Goal: Task Accomplishment & Management: Complete application form

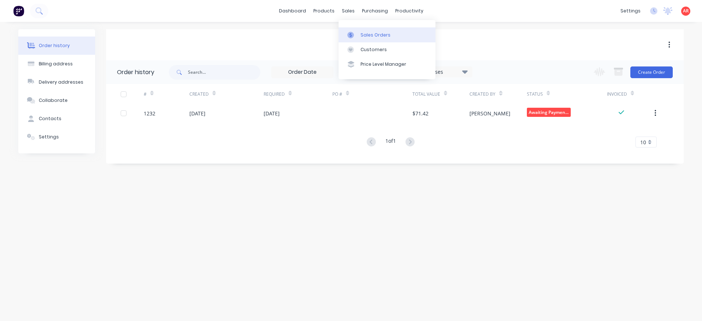
click at [351, 31] on link "Sales Orders" at bounding box center [387, 34] width 97 height 15
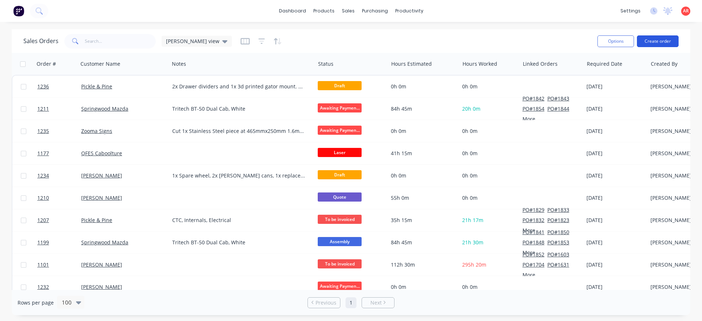
click at [664, 38] on button "Create order" at bounding box center [658, 41] width 42 height 12
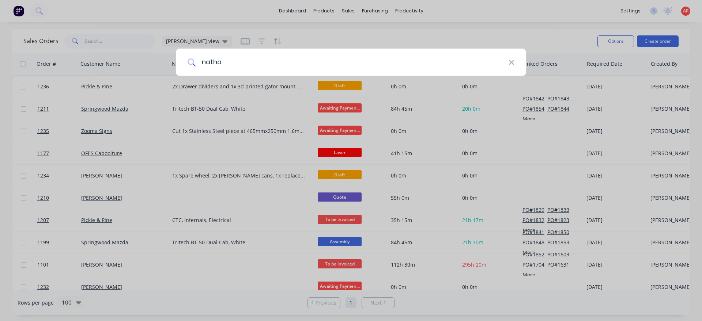
type input "[PERSON_NAME]"
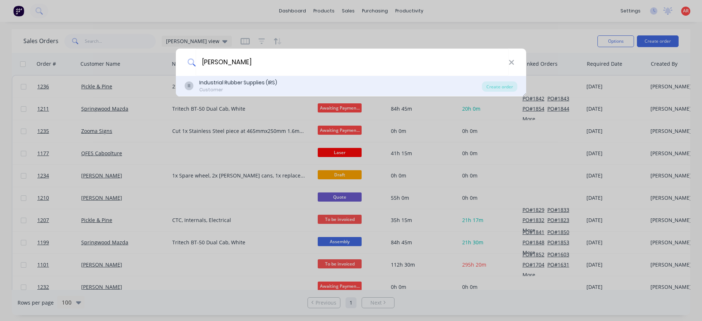
click at [227, 90] on div "Customer" at bounding box center [238, 90] width 78 height 7
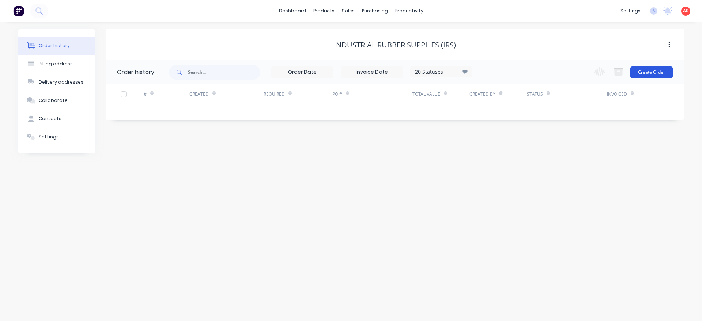
click at [649, 76] on button "Create Order" at bounding box center [651, 73] width 42 height 12
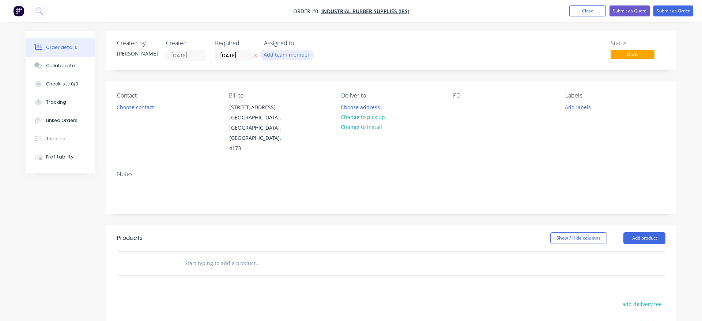
click at [284, 53] on button "Add team member" at bounding box center [287, 55] width 54 height 10
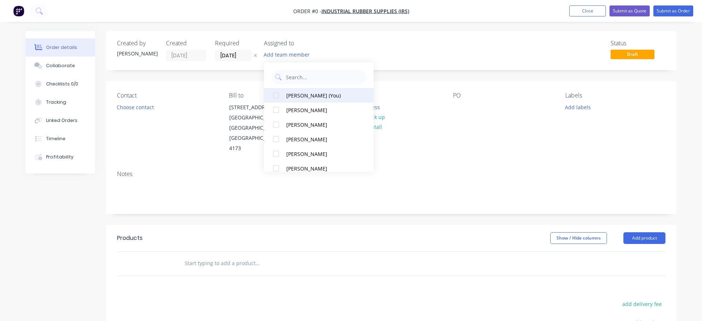
click at [295, 95] on div "[PERSON_NAME] (You)" at bounding box center [322, 96] width 73 height 8
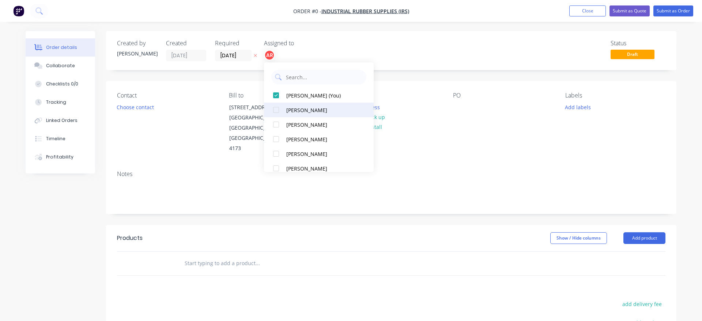
click at [297, 108] on div "[PERSON_NAME]" at bounding box center [322, 110] width 73 height 8
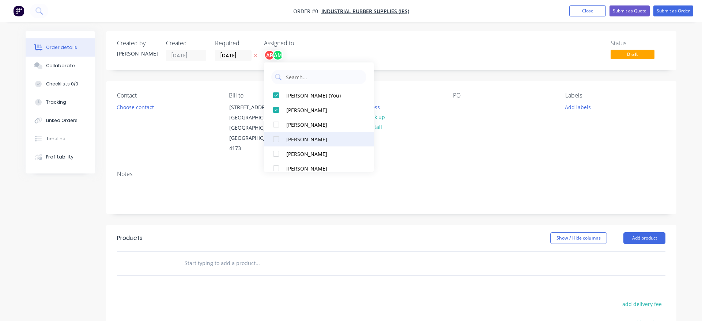
click at [300, 138] on div "[PERSON_NAME]" at bounding box center [322, 140] width 73 height 8
click at [128, 110] on div "Order details Collaborate Checklists 0/0 Tracking Linked Orders Timeline Profit…" at bounding box center [351, 246] width 666 height 431
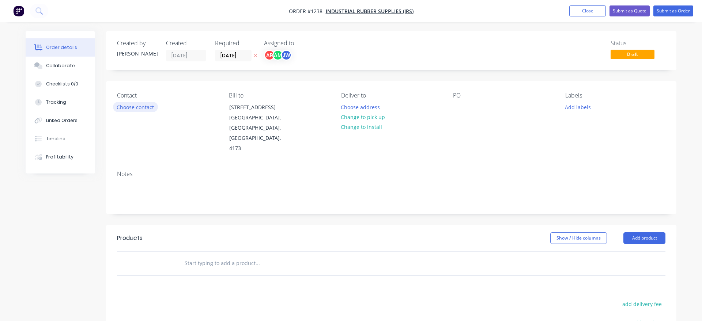
click at [147, 108] on button "Choose contact" at bounding box center [135, 107] width 45 height 10
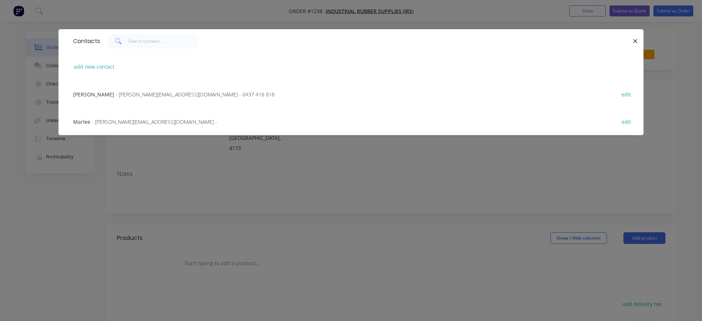
click at [108, 98] on span "[PERSON_NAME]" at bounding box center [93, 94] width 41 height 7
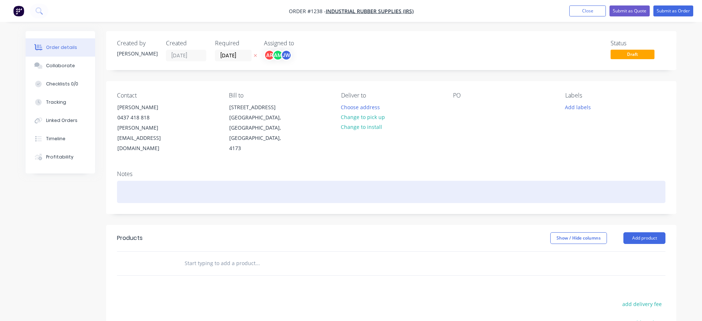
click at [163, 181] on div at bounding box center [391, 192] width 548 height 22
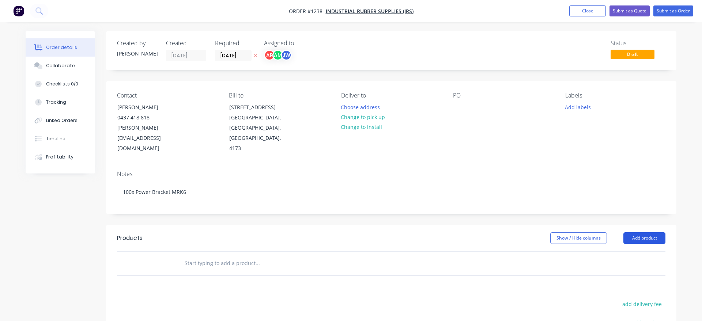
click at [641, 233] on button "Add product" at bounding box center [644, 239] width 42 height 12
click at [633, 252] on div "Product catalogue" at bounding box center [631, 257] width 56 height 11
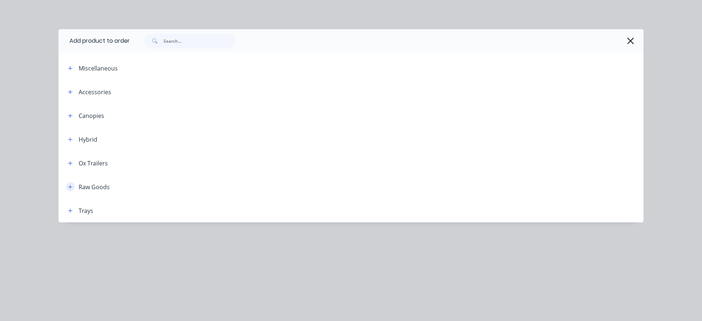
click at [70, 184] on button "button" at bounding box center [70, 186] width 9 height 9
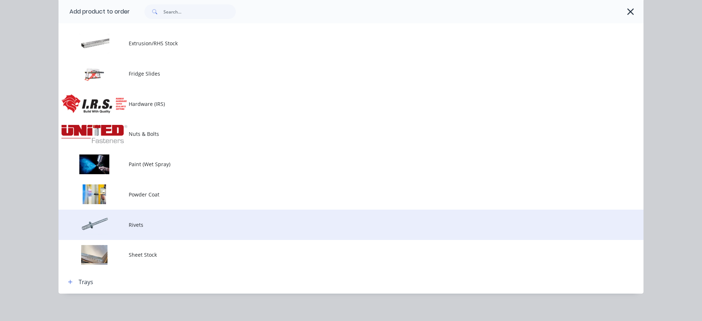
scroll to position [297, 0]
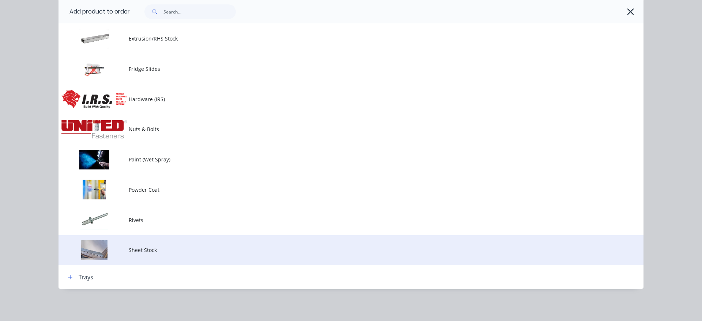
click at [127, 240] on td at bounding box center [94, 250] width 70 height 30
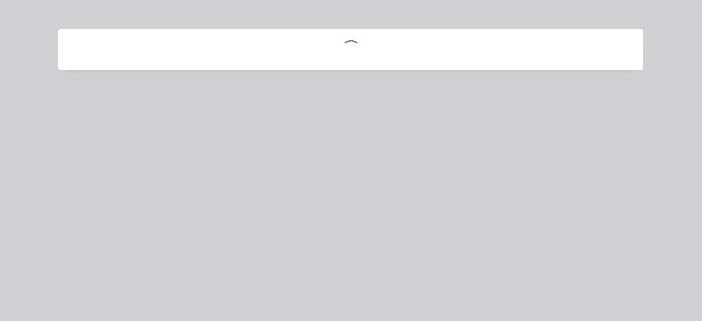
scroll to position [0, 0]
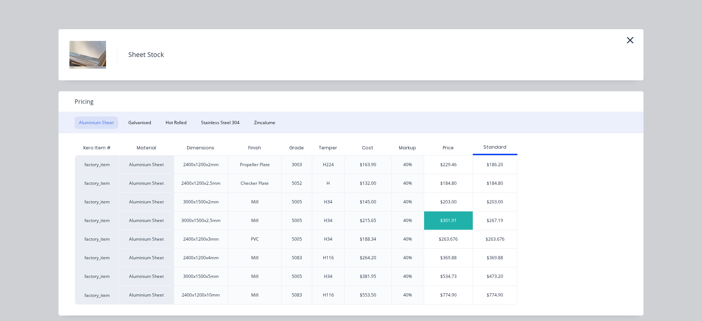
click at [446, 224] on div "$301.91" at bounding box center [448, 221] width 49 height 18
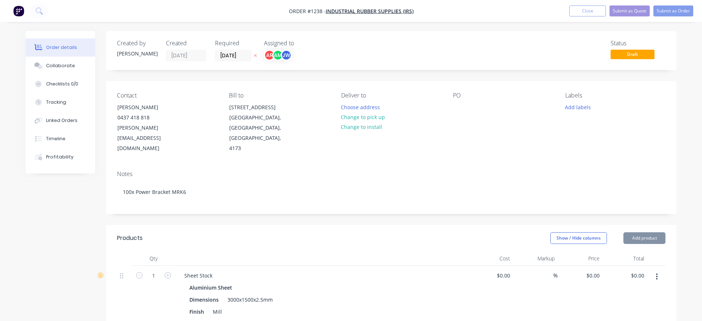
type input "$215.65"
type input "40"
type input "$301.91"
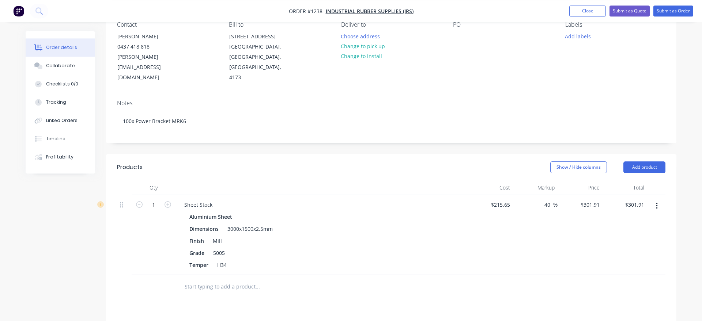
scroll to position [75, 0]
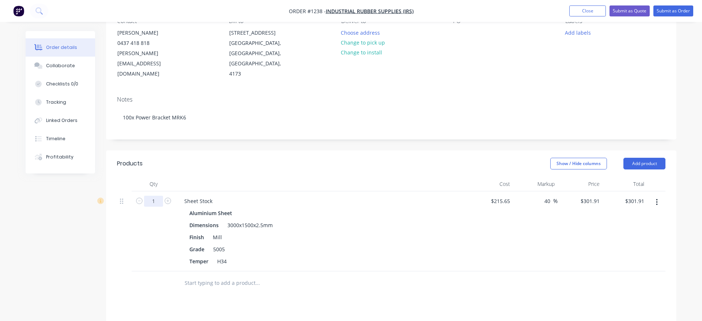
click at [157, 196] on input "1" at bounding box center [153, 201] width 19 height 11
type input "0.22"
type input "$66.42"
click at [59, 239] on div "Created by [PERSON_NAME] Created [DATE] Required [DATE] Assigned to AR AM JW St…" at bounding box center [351, 218] width 651 height 525
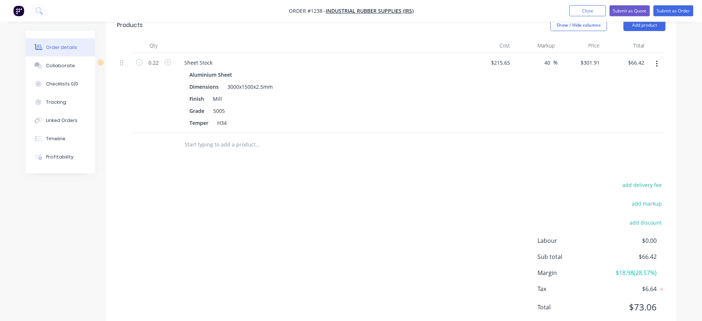
scroll to position [215, 0]
click at [236, 136] on input "text" at bounding box center [257, 143] width 146 height 15
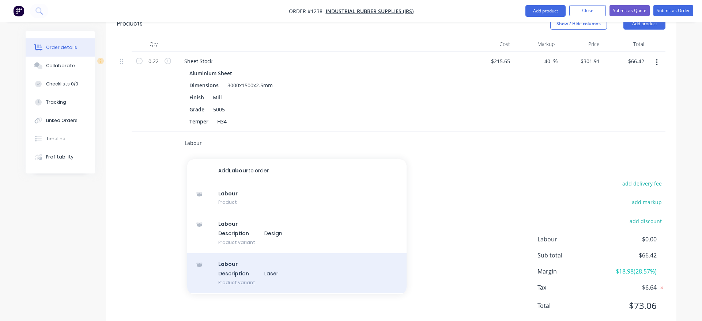
type input "Labour"
click at [241, 256] on div "Labour Description Laser Product variant" at bounding box center [296, 273] width 219 height 40
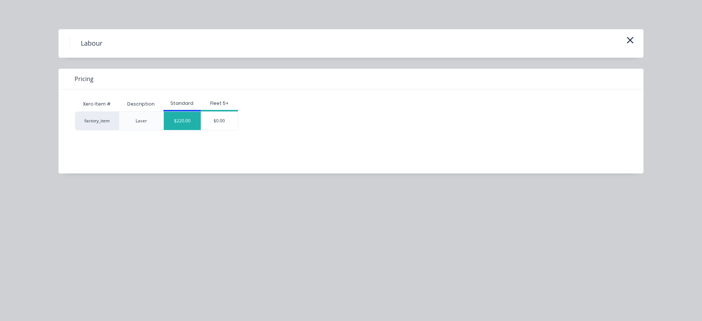
click at [181, 122] on div "$220.00" at bounding box center [182, 121] width 37 height 18
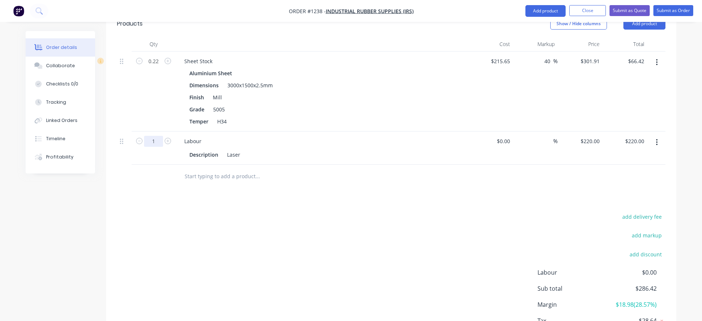
click at [158, 67] on input "1" at bounding box center [153, 61] width 19 height 11
type input "1.5"
type input "$330.00"
click at [87, 221] on div "Created by [PERSON_NAME] Created [DATE] Required [DATE] Assigned to AR AM JW St…" at bounding box center [351, 95] width 651 height 559
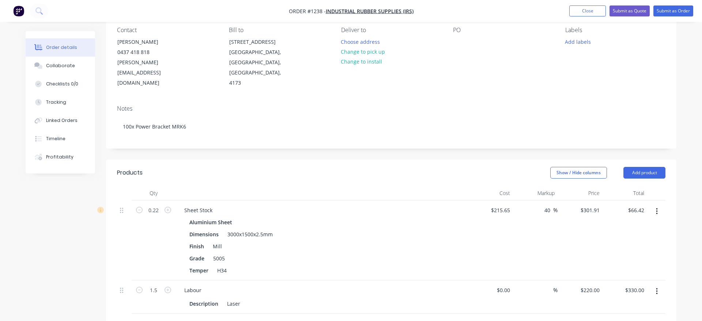
scroll to position [0, 0]
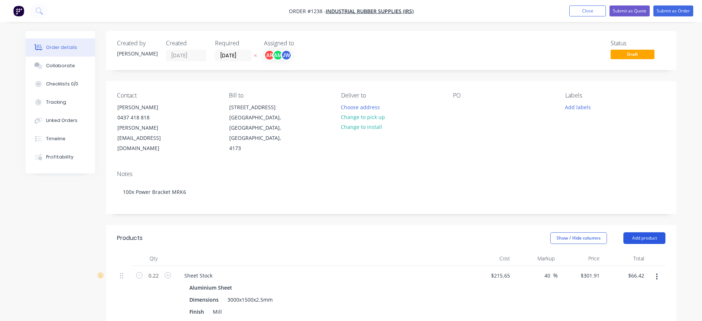
click at [656, 233] on button "Add product" at bounding box center [644, 239] width 42 height 12
click at [644, 252] on div "Product catalogue" at bounding box center [631, 257] width 56 height 11
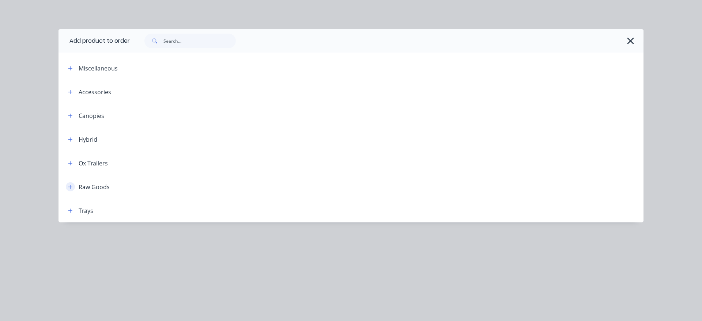
click at [74, 189] on button "button" at bounding box center [70, 186] width 9 height 9
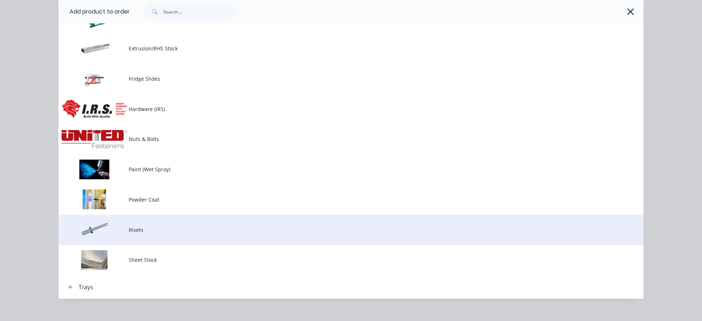
scroll to position [297, 0]
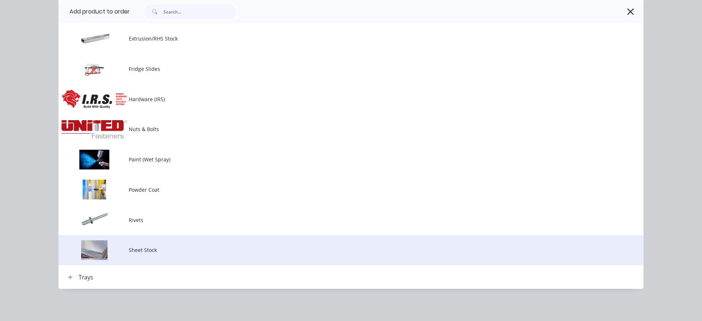
click at [145, 250] on span "Sheet Stock" at bounding box center [335, 250] width 412 height 8
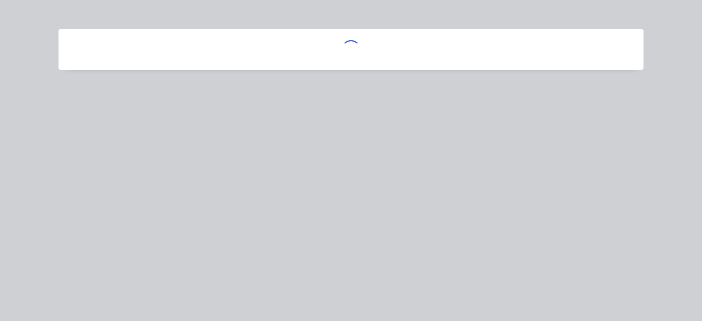
scroll to position [0, 0]
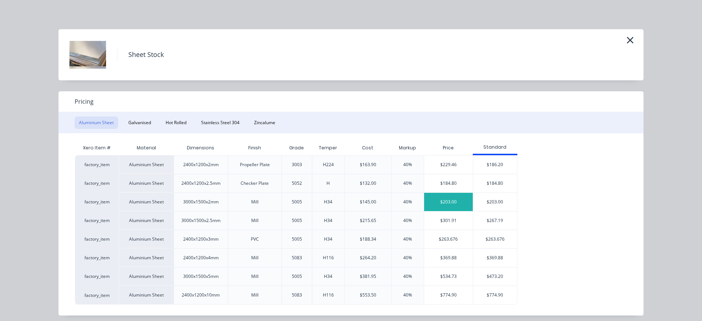
click at [459, 201] on div "$203.00" at bounding box center [448, 202] width 49 height 18
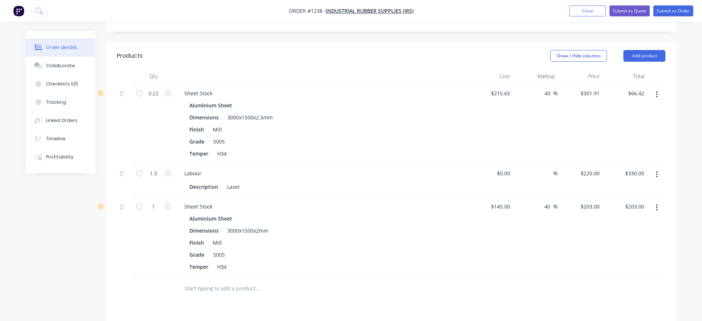
scroll to position [186, 0]
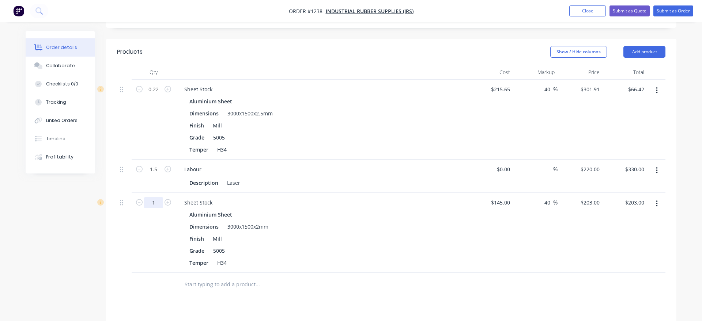
click at [157, 95] on input "1" at bounding box center [153, 89] width 19 height 11
type input "0.22"
type input "$44.66"
click at [55, 258] on div "Created by [PERSON_NAME] Created [DATE] Required [DATE] Assigned to AR AM JW St…" at bounding box center [351, 164] width 651 height 639
click at [662, 197] on button "button" at bounding box center [656, 203] width 17 height 13
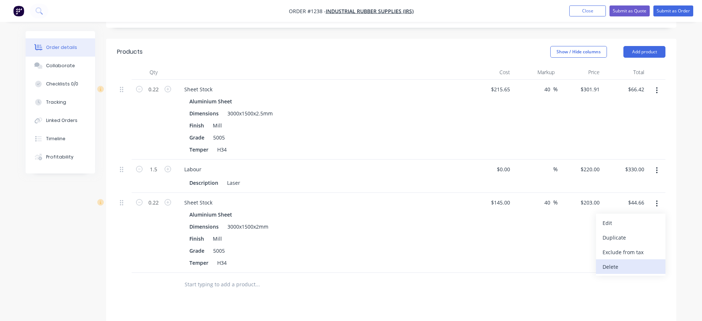
click at [631, 262] on div "Delete" at bounding box center [631, 267] width 56 height 11
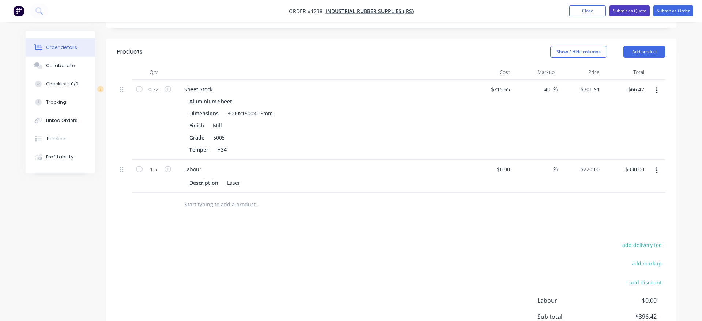
click at [634, 13] on button "Submit as Quote" at bounding box center [630, 10] width 40 height 11
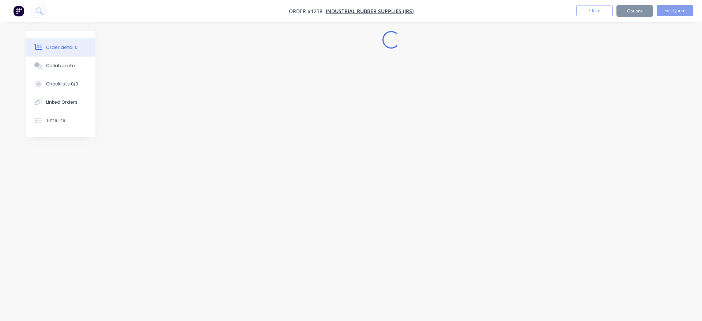
scroll to position [0, 0]
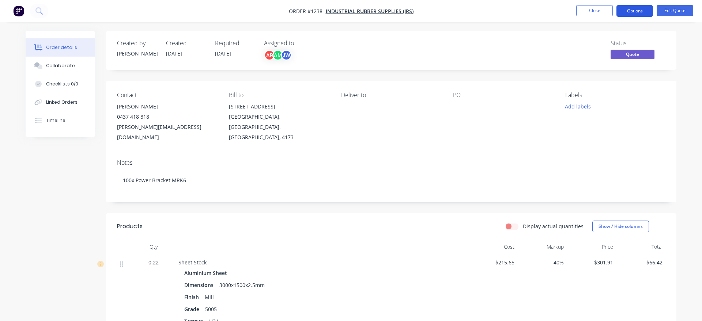
click at [642, 14] on button "Options" at bounding box center [635, 11] width 37 height 12
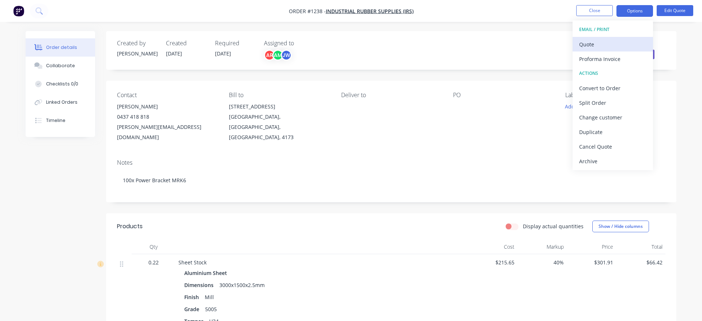
click at [617, 42] on div "Quote" at bounding box center [612, 44] width 67 height 11
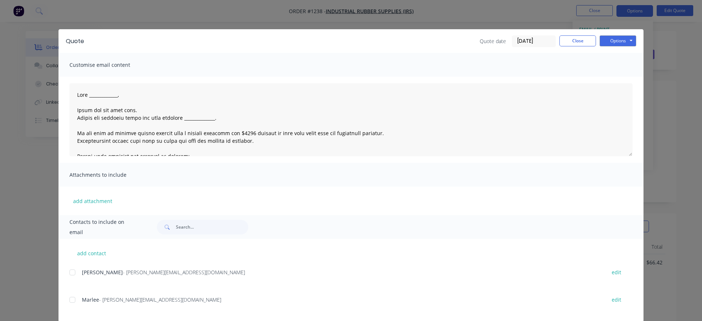
scroll to position [11, 0]
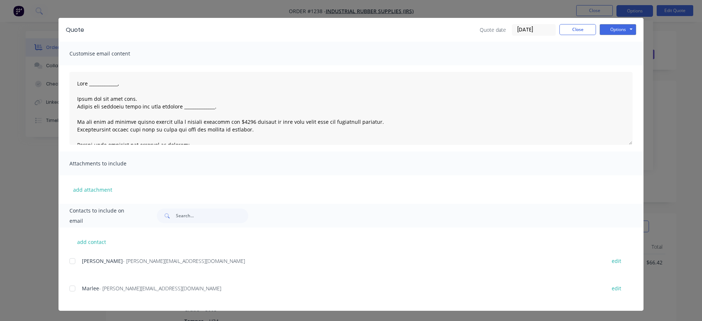
click at [72, 262] on div at bounding box center [72, 261] width 15 height 15
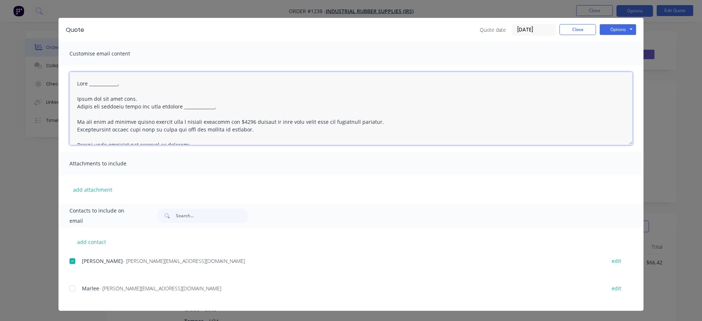
drag, startPoint x: 125, startPoint y: 85, endPoint x: 92, endPoint y: 87, distance: 33.7
click at [92, 87] on textarea at bounding box center [350, 108] width 563 height 73
drag, startPoint x: 223, startPoint y: 109, endPoint x: 185, endPoint y: 108, distance: 37.7
click at [185, 108] on textarea at bounding box center [350, 108] width 563 height 73
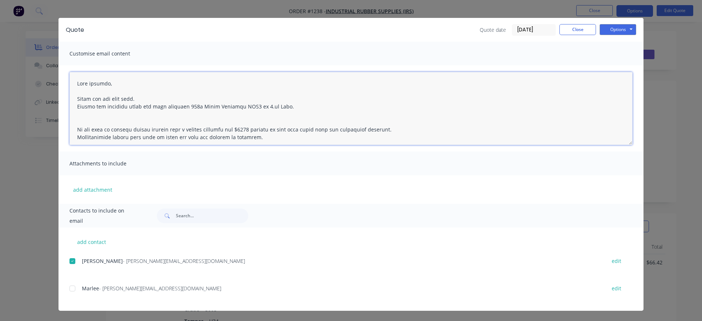
click at [261, 107] on textarea at bounding box center [350, 108] width 563 height 73
click at [222, 113] on textarea at bounding box center [350, 108] width 563 height 73
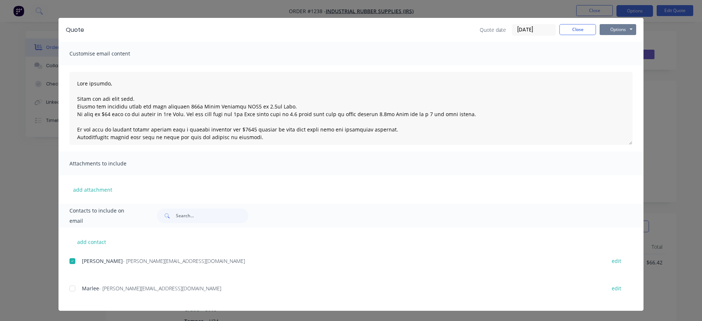
click at [627, 30] on button "Options" at bounding box center [618, 29] width 37 height 11
click at [630, 63] on button "Email" at bounding box center [623, 67] width 47 height 12
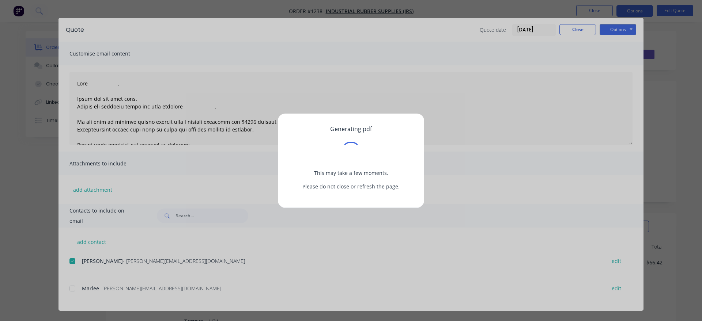
scroll to position [0, 0]
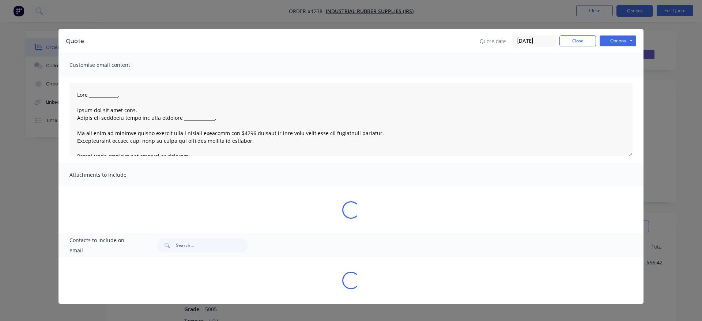
type textarea "Good _____________, Thank you for your time. Please see attached quote for your…"
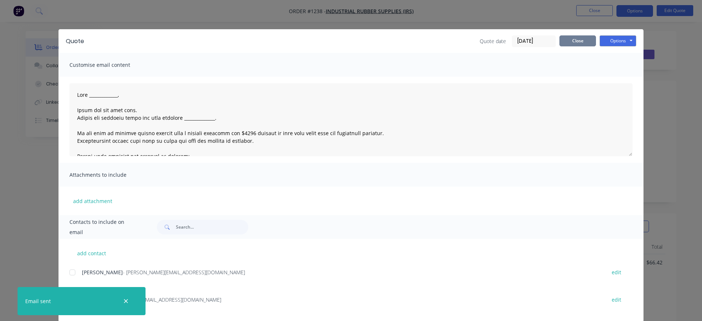
click at [582, 44] on button "Close" at bounding box center [577, 40] width 37 height 11
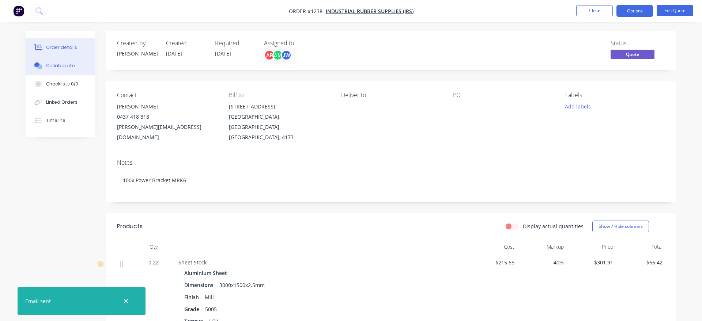
click at [68, 74] on button "Collaborate" at bounding box center [60, 66] width 69 height 18
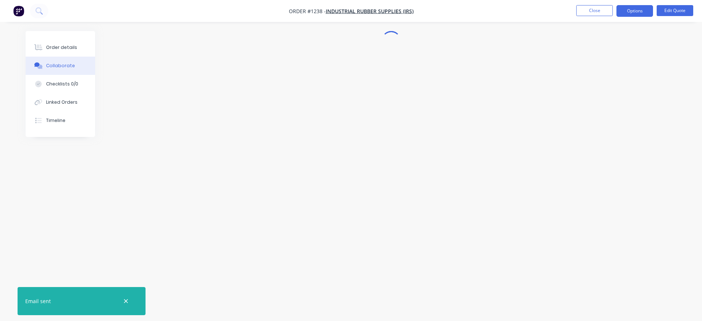
click at [123, 302] on button "button" at bounding box center [125, 301] width 9 height 9
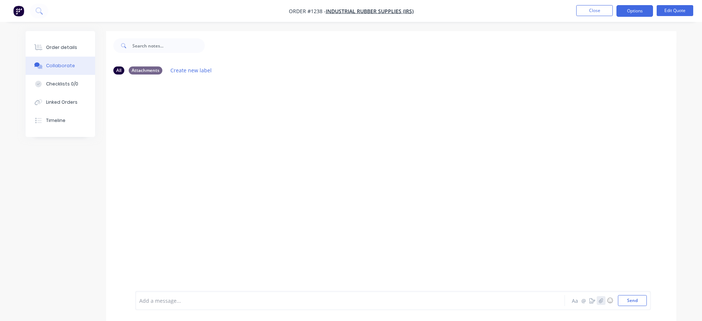
click at [603, 303] on icon "button" at bounding box center [601, 300] width 4 height 5
click at [635, 302] on button "Send" at bounding box center [632, 300] width 29 height 11
click at [72, 53] on button "Order details" at bounding box center [60, 47] width 69 height 18
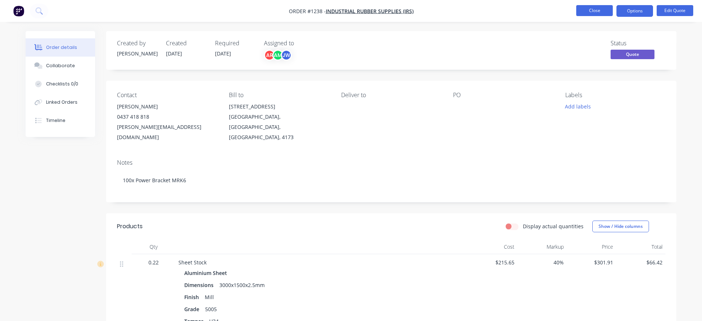
click at [594, 11] on button "Close" at bounding box center [594, 10] width 37 height 11
